Goal: Book appointment/travel/reservation

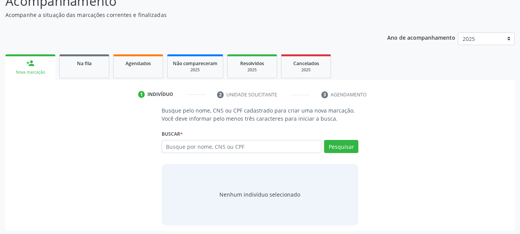
scroll to position [63, 0]
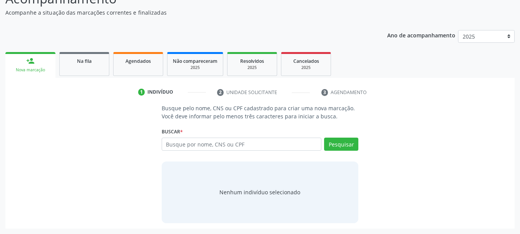
click at [295, 146] on input "text" at bounding box center [242, 144] width 160 height 13
type input "704705095060540"
click at [342, 144] on button "Pesquisar" at bounding box center [341, 144] width 34 height 13
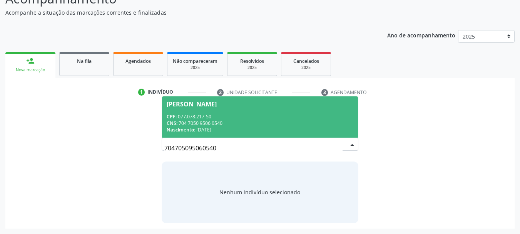
click at [228, 112] on span "[PERSON_NAME] CPF: 077.078.217-50 CNS: 704 7050 9506 0540 Nascimento: [DATE]" at bounding box center [260, 116] width 196 height 41
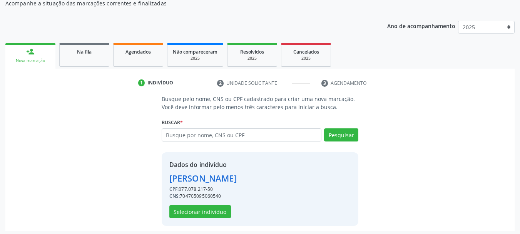
scroll to position [75, 0]
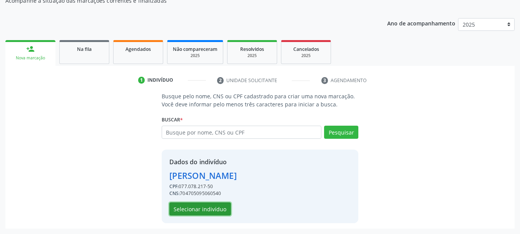
click at [201, 208] on button "Selecionar indivíduo" at bounding box center [200, 208] width 62 height 13
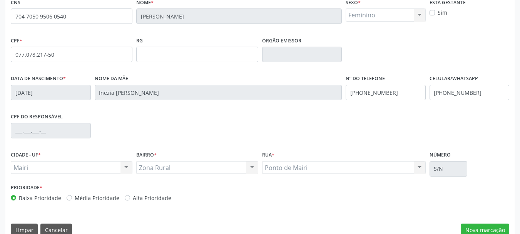
scroll to position [184, 0]
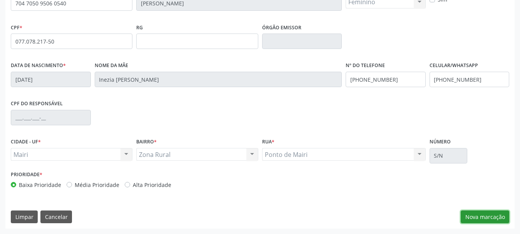
click at [476, 218] on button "Nova marcação" at bounding box center [485, 216] width 49 height 13
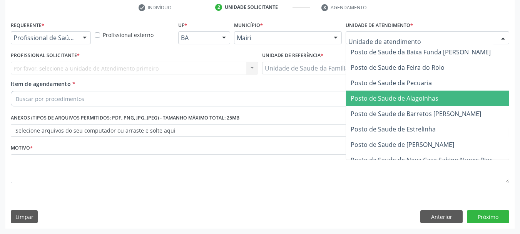
scroll to position [584, 0]
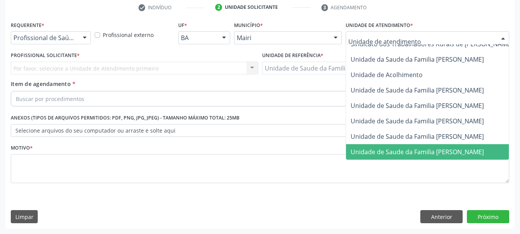
click at [385, 148] on span "Unidade de Saude da Familia [PERSON_NAME]" at bounding box center [417, 152] width 133 height 8
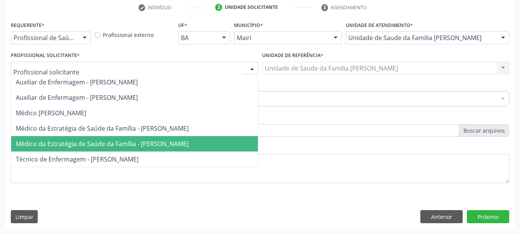
click at [55, 142] on span "Médico da Estratégia de Saúde da Família - [PERSON_NAME]" at bounding box center [102, 143] width 173 height 8
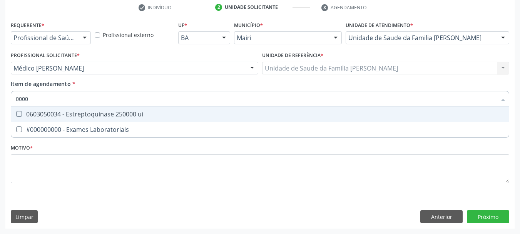
type input "00000"
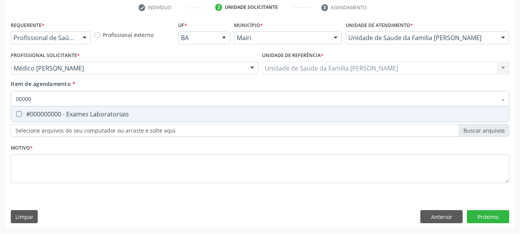
click at [50, 114] on div "#000000000 - Exames Laboratoriais" at bounding box center [260, 114] width 489 height 6
checkbox Laboratoriais "true"
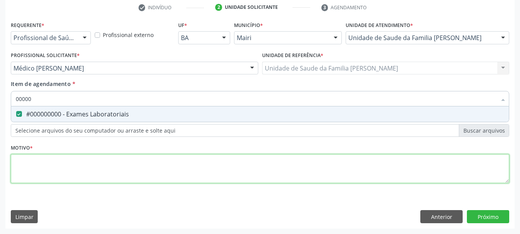
click at [44, 163] on div "Requerente * Profissional de Saúde Profissional de Saúde Paciente Nenhum result…" at bounding box center [260, 106] width 499 height 174
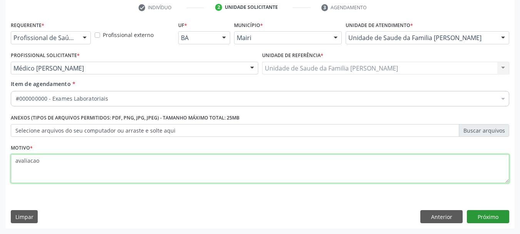
type textarea "avaliacao"
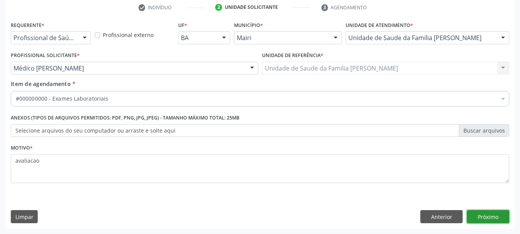
click at [498, 215] on button "Próximo" at bounding box center [488, 216] width 42 height 13
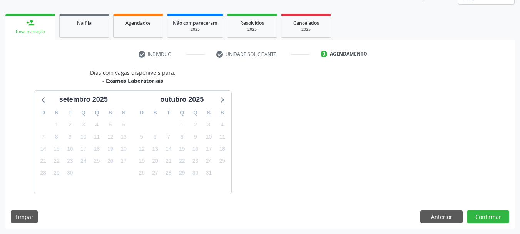
scroll to position [124, 0]
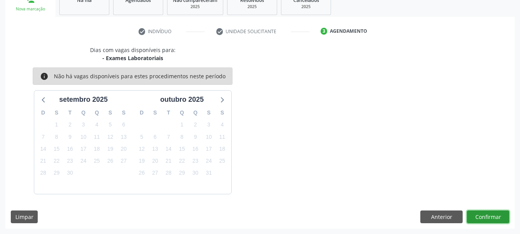
click at [483, 220] on button "Confirmar" at bounding box center [488, 216] width 42 height 13
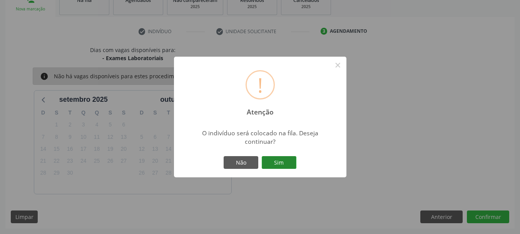
click at [294, 160] on button "Sim" at bounding box center [279, 162] width 35 height 13
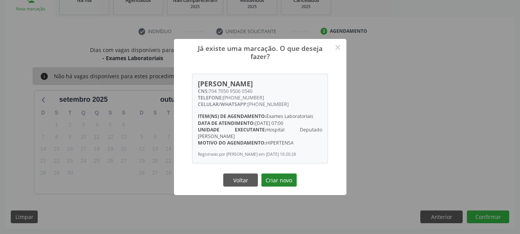
click at [291, 181] on button "Criar novo" at bounding box center [279, 179] width 35 height 13
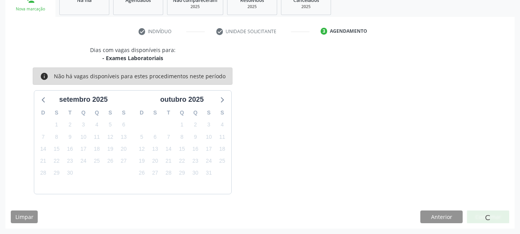
scroll to position [20, 0]
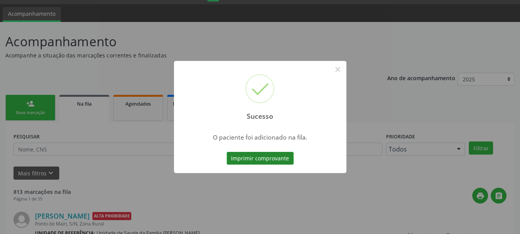
click at [258, 161] on button "Imprimir comprovante" at bounding box center [260, 158] width 67 height 13
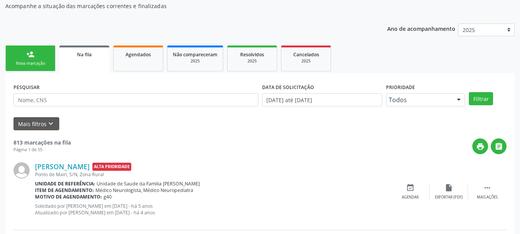
scroll to position [59, 0]
